Goal: Task Accomplishment & Management: Manage account settings

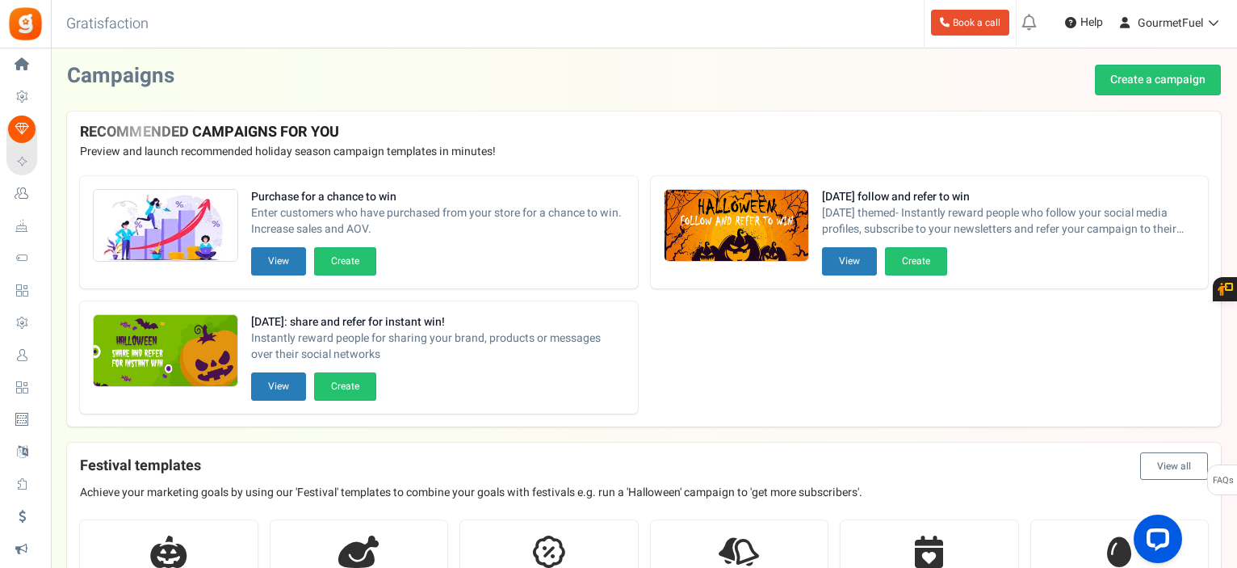
click at [44, 365] on link "Users" at bounding box center [24, 355] width 37 height 27
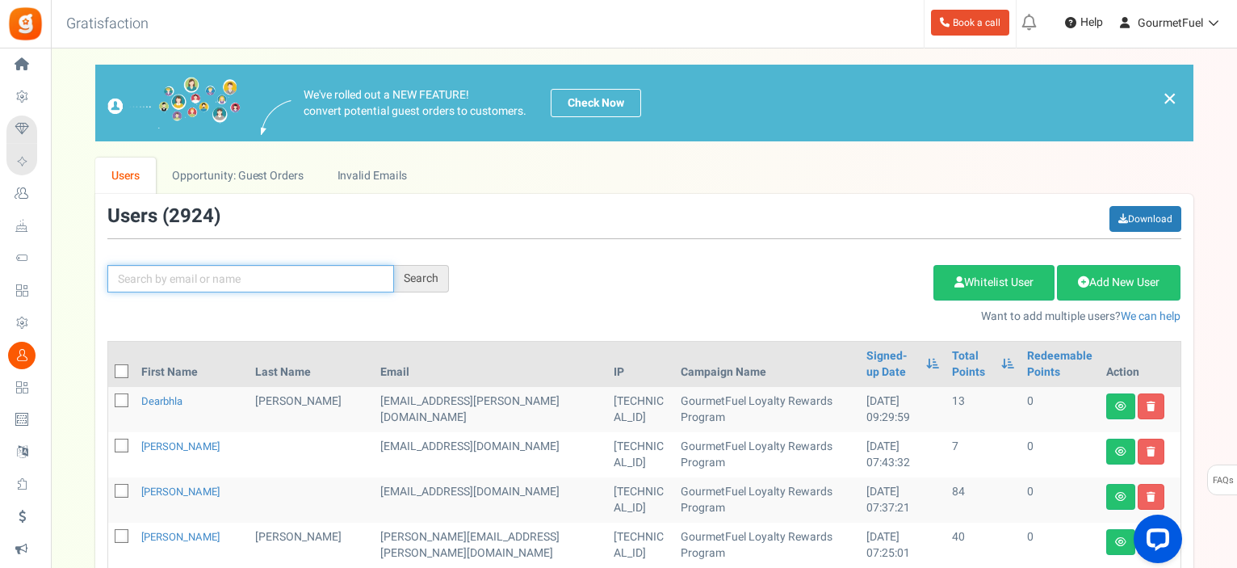
click at [238, 269] on input "text" at bounding box center [250, 278] width 287 height 27
paste input "[EMAIL_ADDRESS][DOMAIN_NAME]"
type input "[EMAIL_ADDRESS][DOMAIN_NAME]"
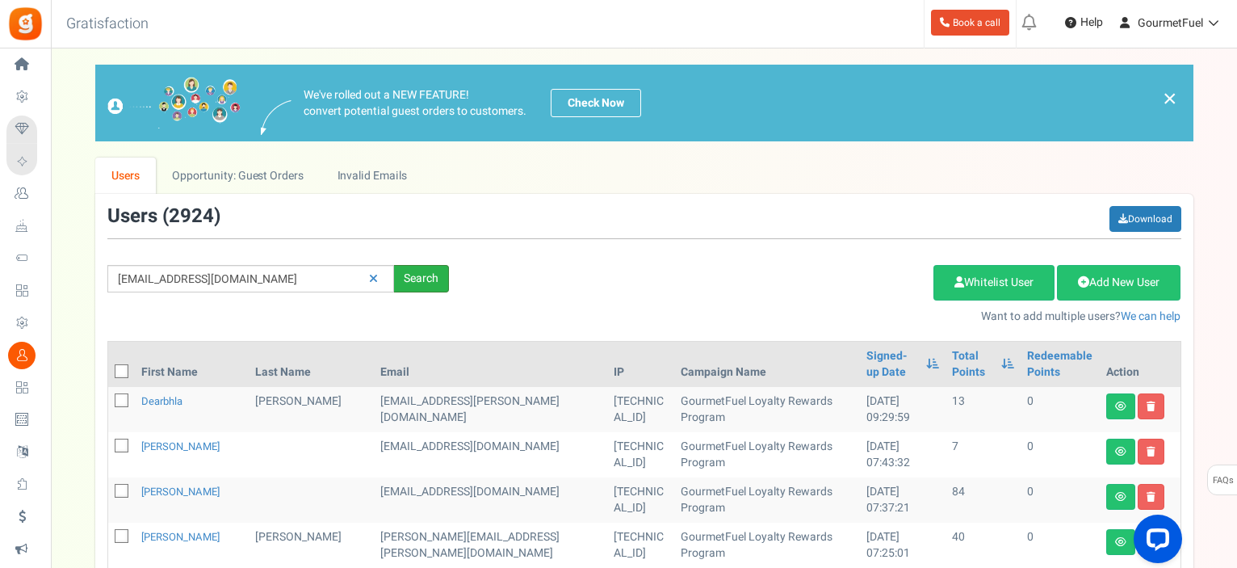
click at [396, 280] on div "Search" at bounding box center [421, 278] width 55 height 27
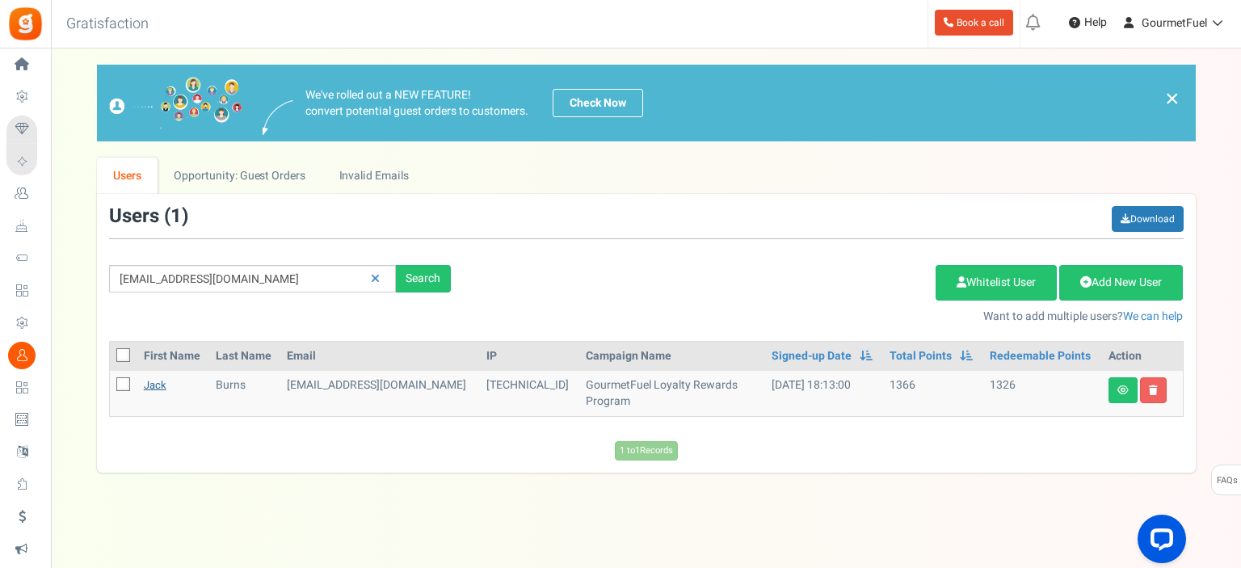
click at [166, 381] on link "Jack" at bounding box center [155, 384] width 23 height 15
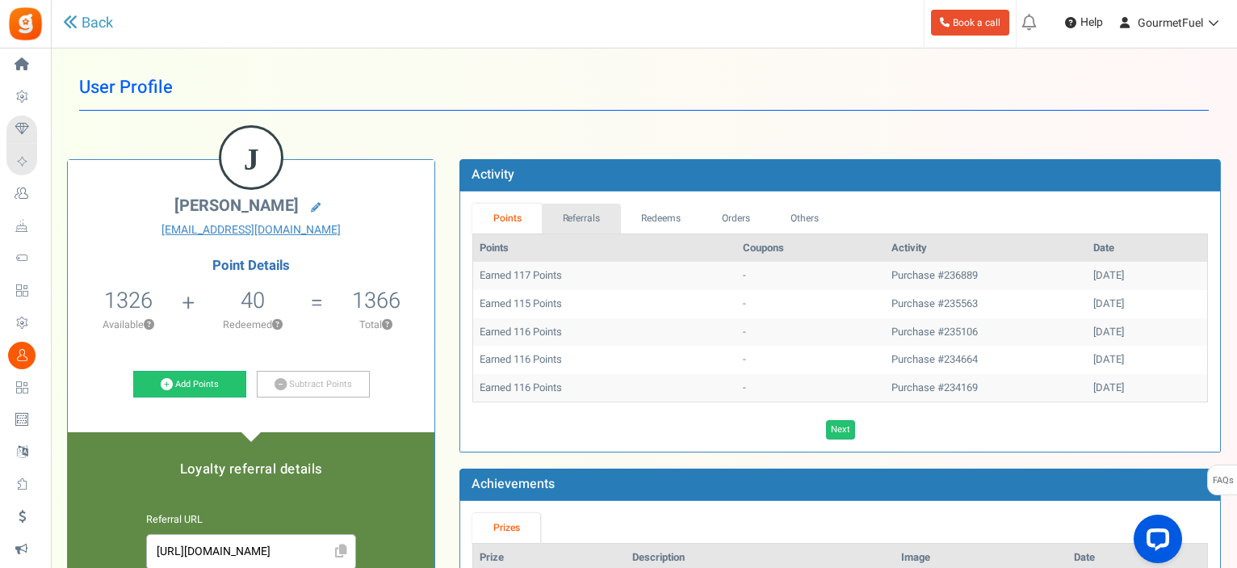
click at [586, 216] on link "Referrals" at bounding box center [581, 219] width 79 height 30
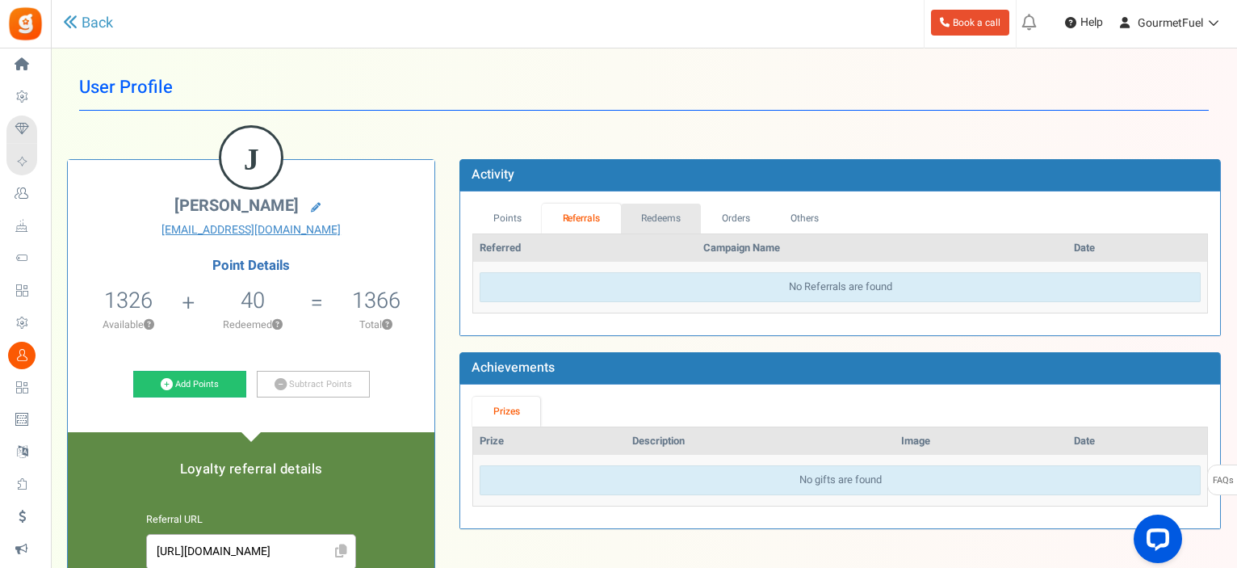
click at [653, 222] on link "Redeems" at bounding box center [661, 219] width 81 height 30
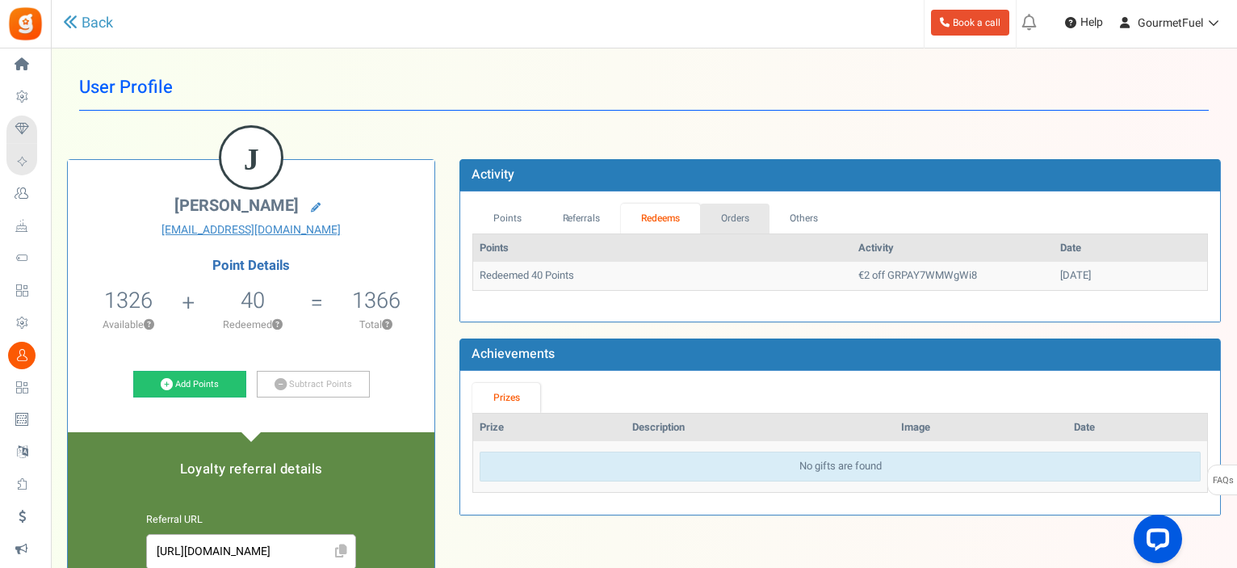
click at [728, 215] on link "Orders" at bounding box center [734, 219] width 69 height 30
